Goal: Information Seeking & Learning: Learn about a topic

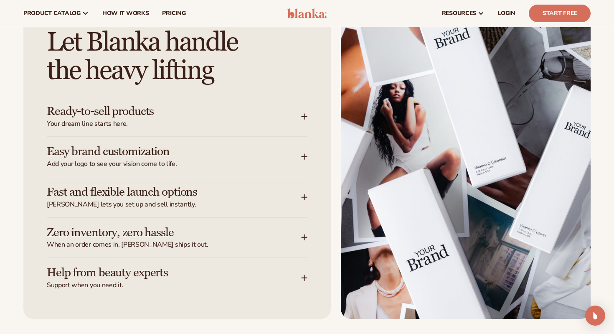
scroll to position [1027, 0]
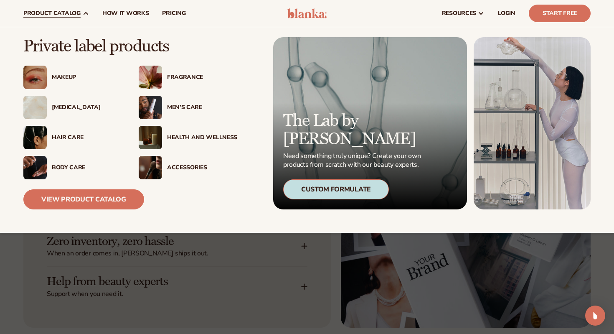
click at [62, 78] on div "Makeup" at bounding box center [87, 77] width 70 height 7
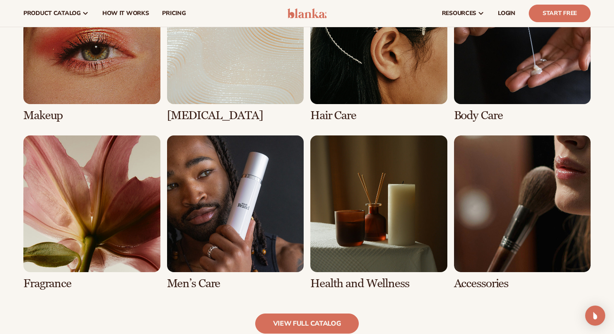
scroll to position [643, 0]
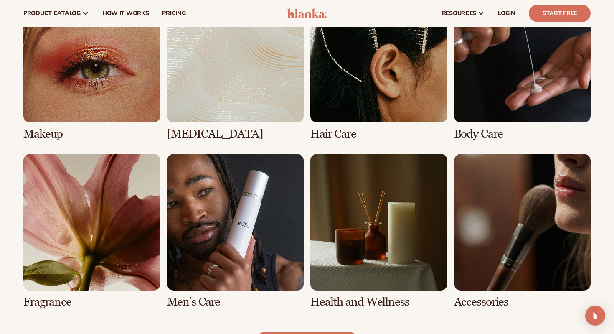
click at [123, 114] on link "1 / 8" at bounding box center [91, 63] width 137 height 155
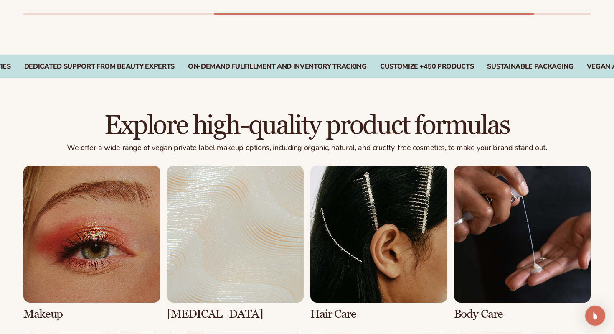
scroll to position [476, 0]
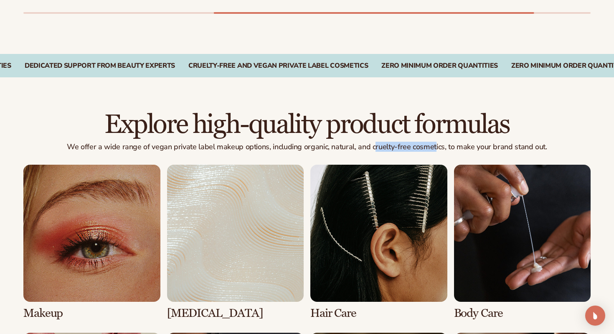
drag, startPoint x: 373, startPoint y: 146, endPoint x: 434, endPoint y: 149, distance: 60.6
click at [434, 149] on p "We offer a wide range of vegan private label makeup options, including organic,…" at bounding box center [306, 146] width 567 height 9
drag, startPoint x: 373, startPoint y: 147, endPoint x: 404, endPoint y: 148, distance: 31.3
click at [405, 148] on p "We offer a wide range of vegan private label makeup options, including organic,…" at bounding box center [306, 146] width 567 height 9
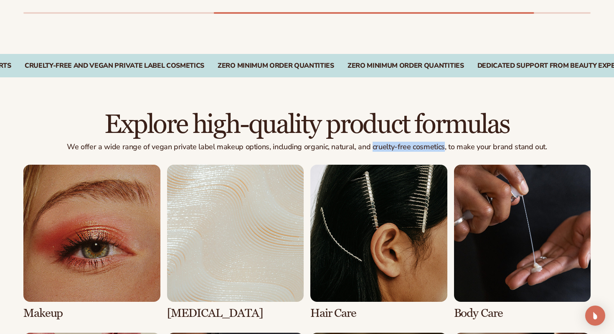
drag, startPoint x: 372, startPoint y: 148, endPoint x: 442, endPoint y: 149, distance: 70.2
click at [442, 149] on p "We offer a wide range of vegan private label makeup options, including organic,…" at bounding box center [306, 146] width 567 height 9
copy p "cruelty-free cosmetics"
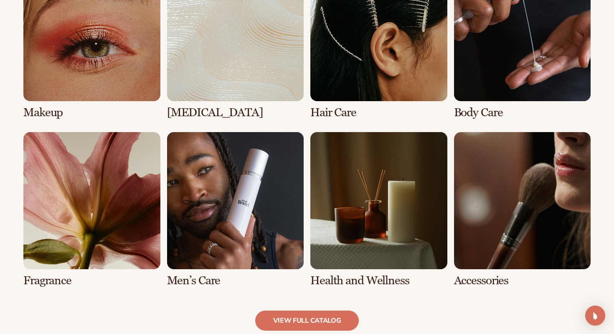
scroll to position [735, 0]
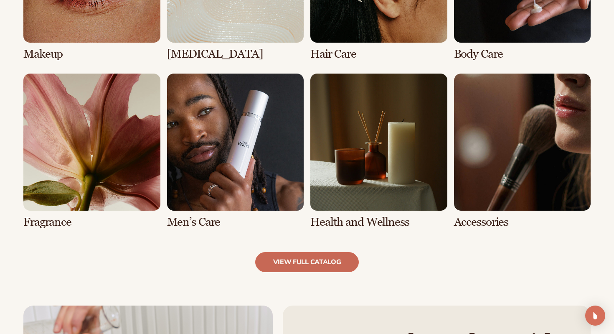
click at [319, 254] on link "view full catalog" at bounding box center [307, 262] width 104 height 20
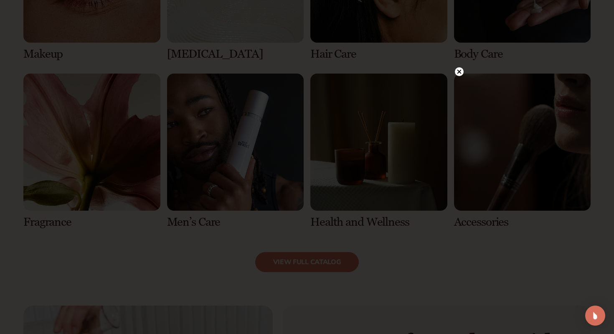
click at [459, 71] on icon at bounding box center [459, 72] width 4 height 4
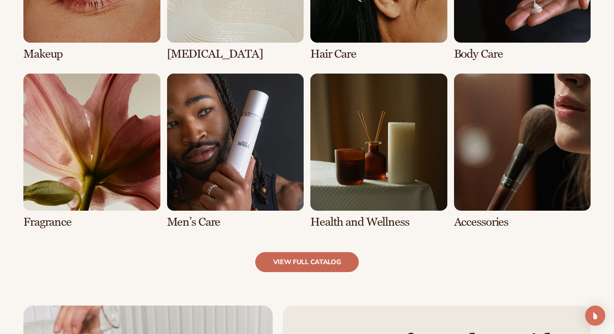
click at [326, 261] on link "view full catalog" at bounding box center [307, 262] width 104 height 20
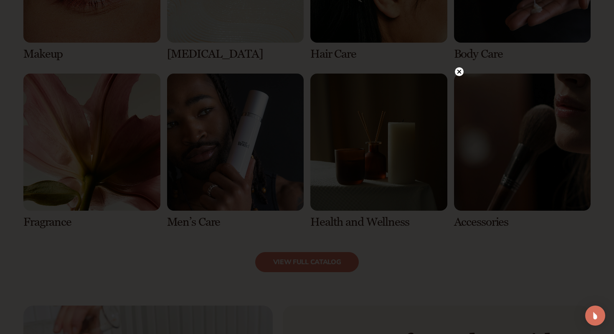
click at [456, 74] on circle at bounding box center [459, 71] width 9 height 9
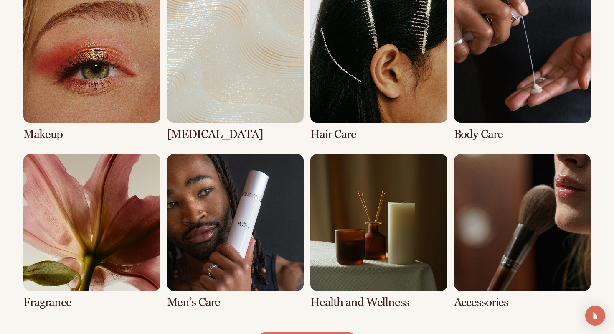
scroll to position [657, 0]
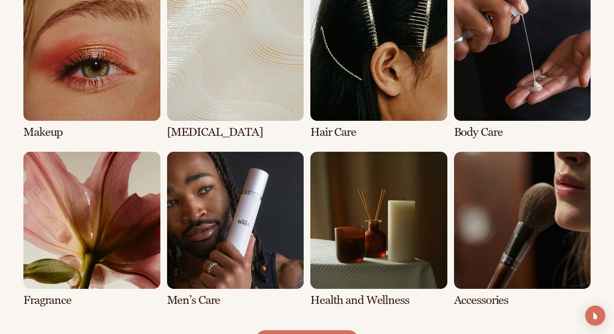
click at [492, 237] on link "8 / 8" at bounding box center [522, 229] width 137 height 155
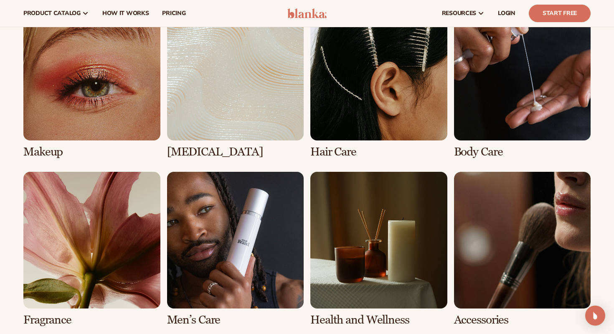
scroll to position [621, 0]
